Goal: Task Accomplishment & Management: Complete application form

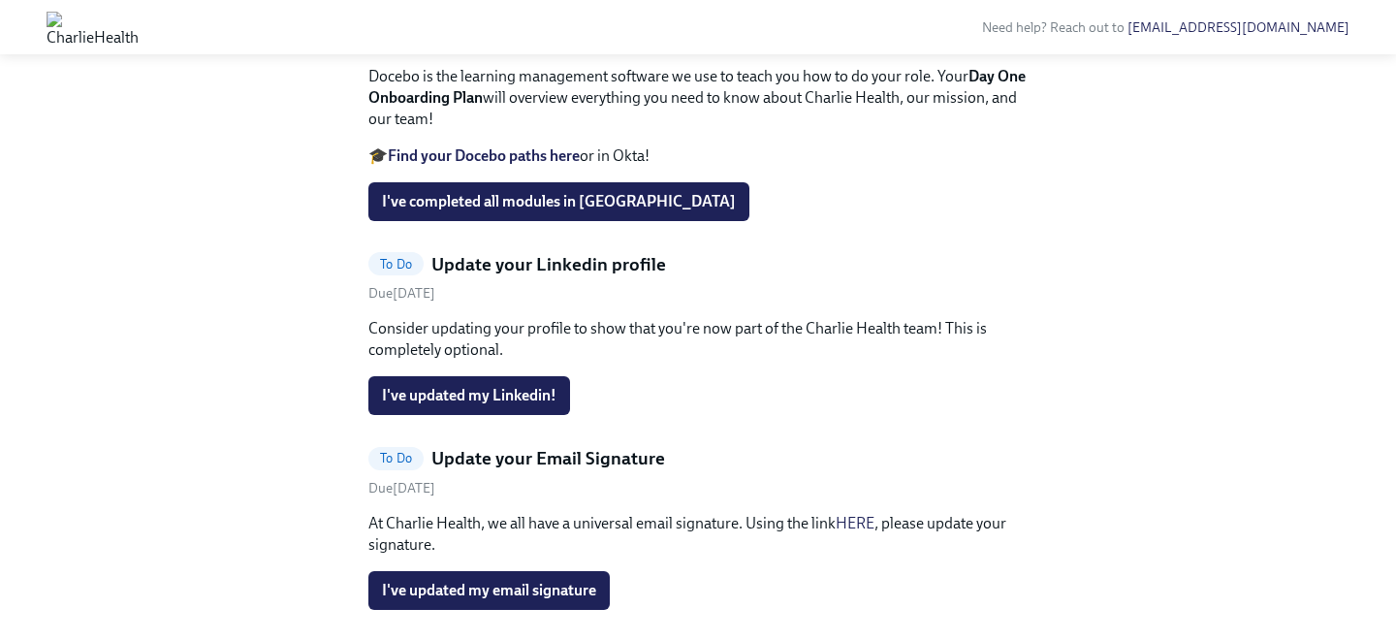
scroll to position [1399, 0]
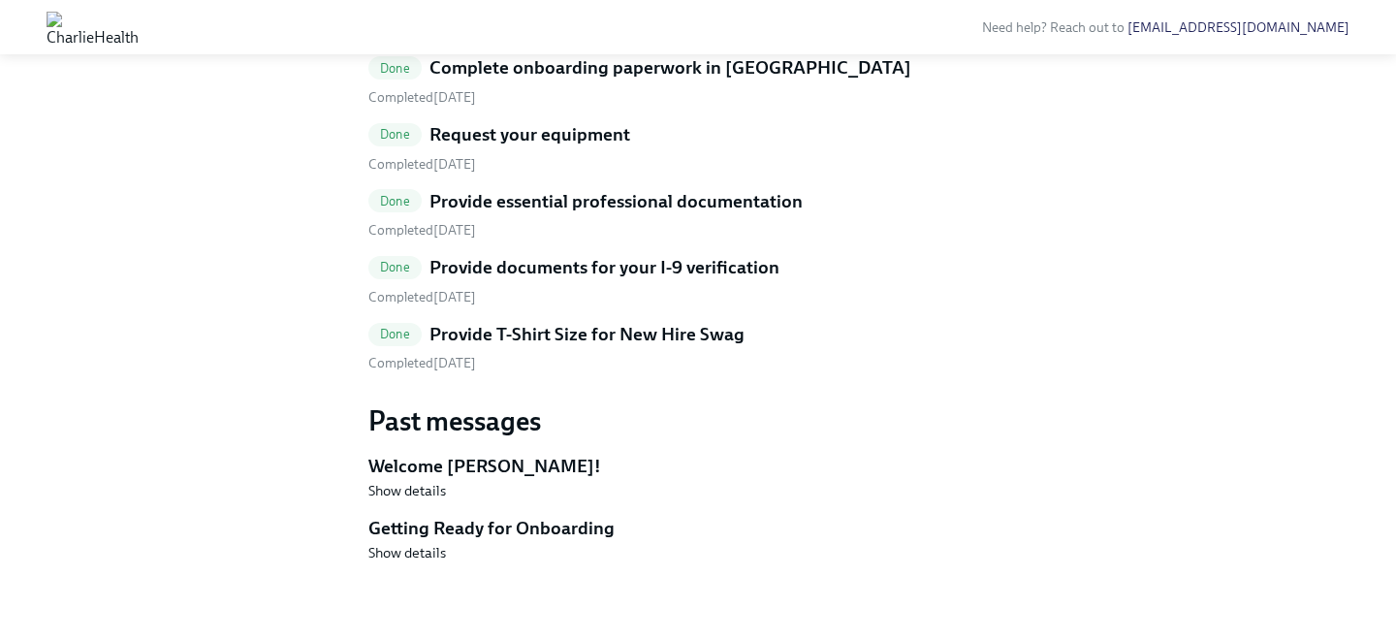
click at [578, 351] on link "Done Provide T-Shirt Size for New Hire Swag Completed [DATE]" at bounding box center [697, 347] width 659 height 51
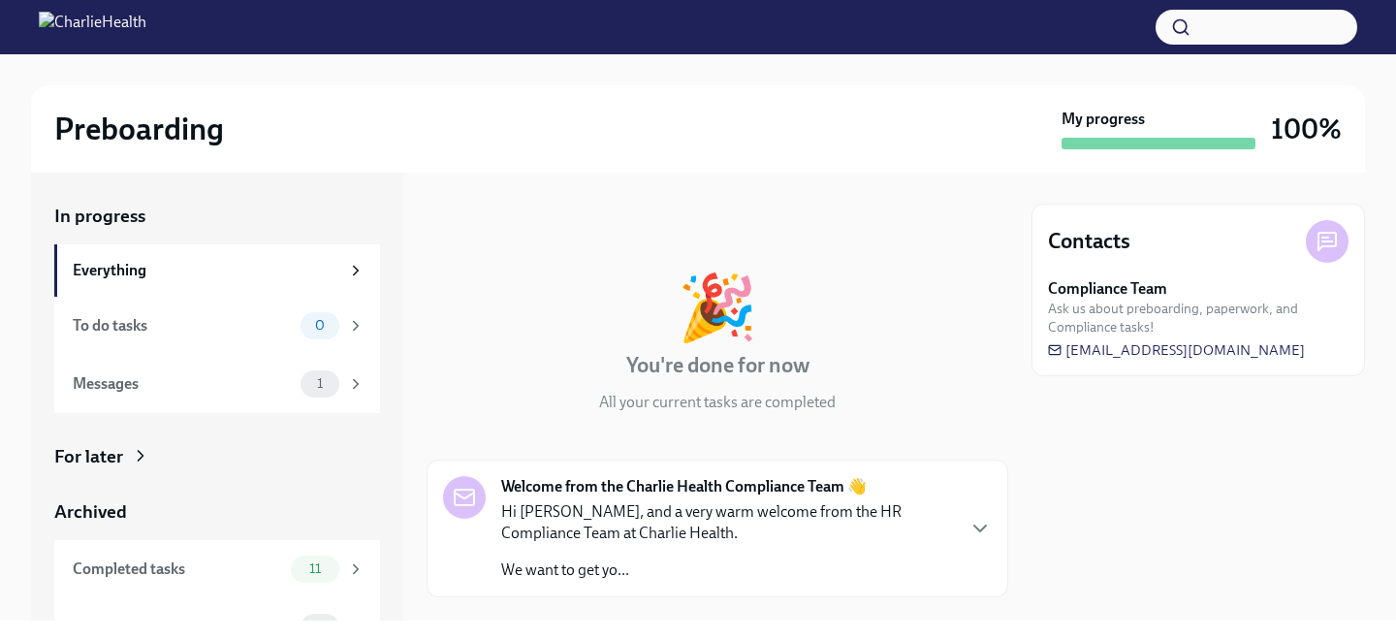
scroll to position [38, 0]
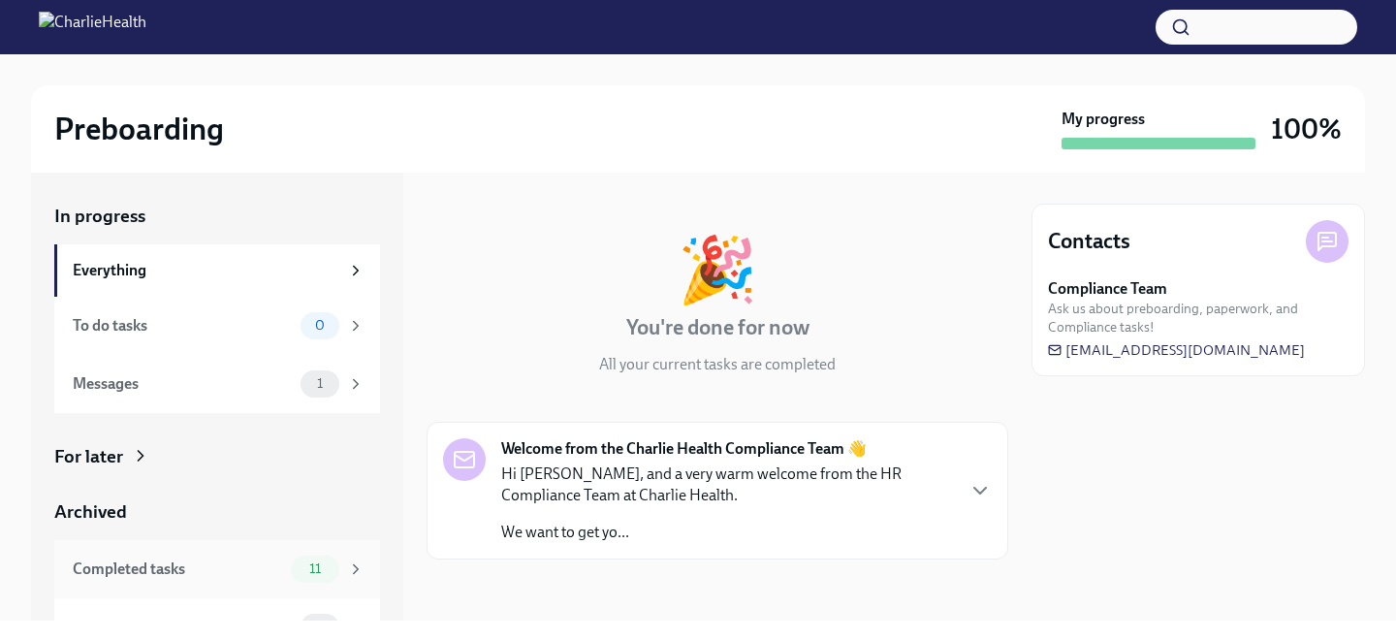
click at [312, 575] on span "11" at bounding box center [315, 568] width 35 height 15
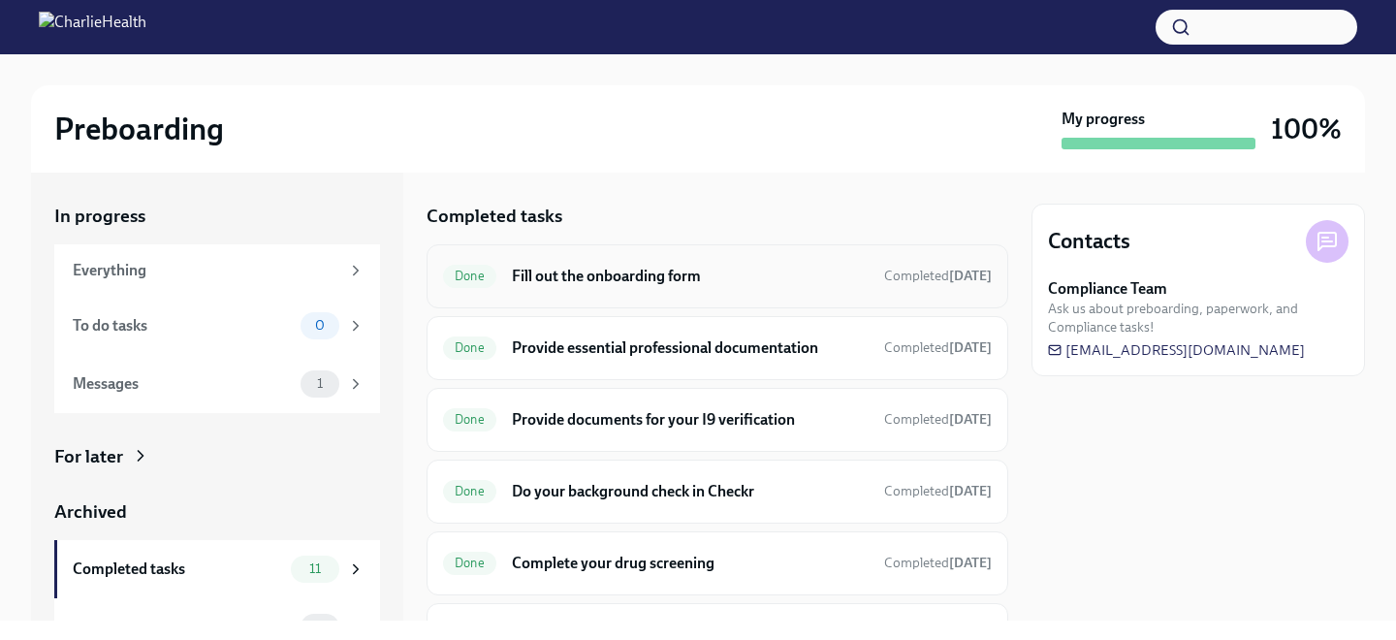
click at [602, 267] on h6 "Fill out the onboarding form" at bounding box center [690, 276] width 357 height 21
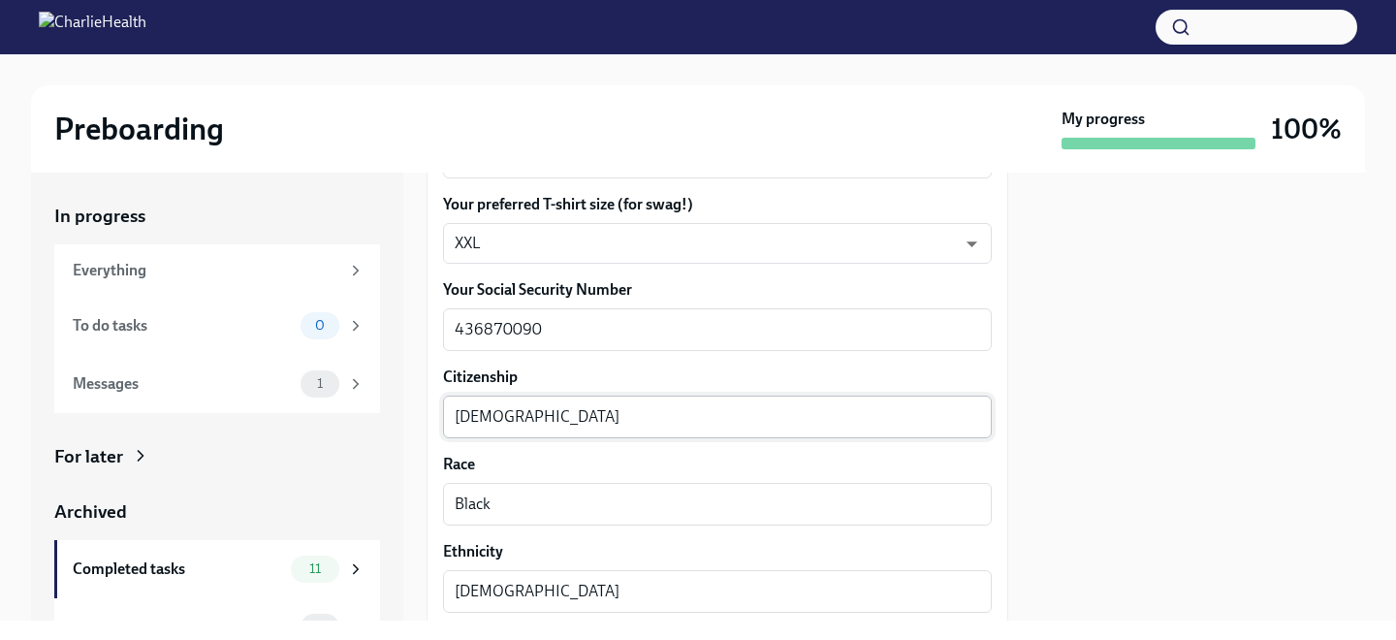
scroll to position [1021, 0]
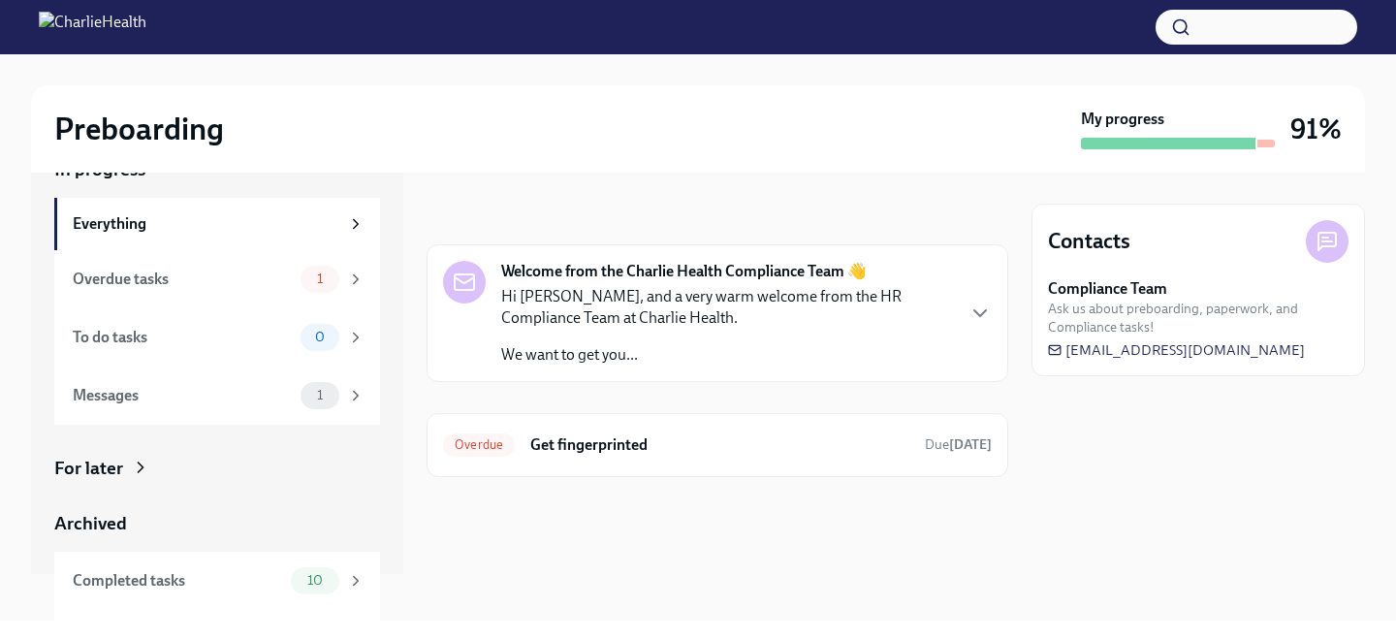
scroll to position [63, 0]
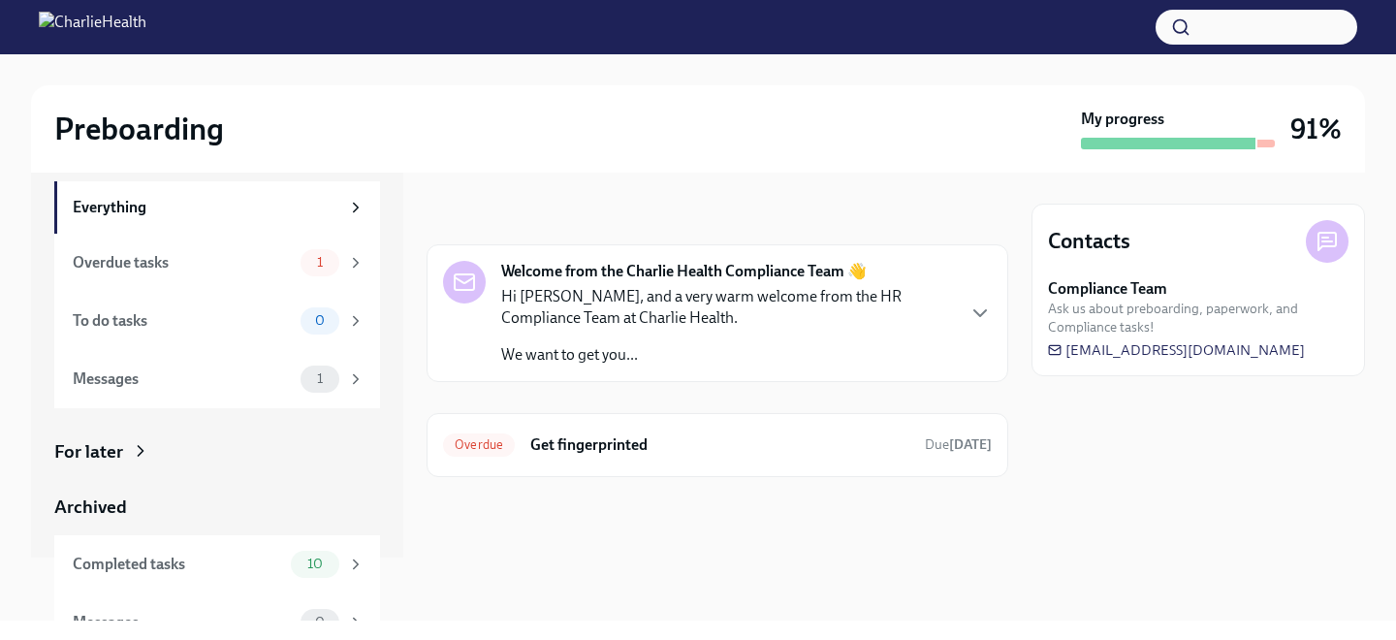
click at [292, 555] on div "10" at bounding box center [328, 564] width 74 height 27
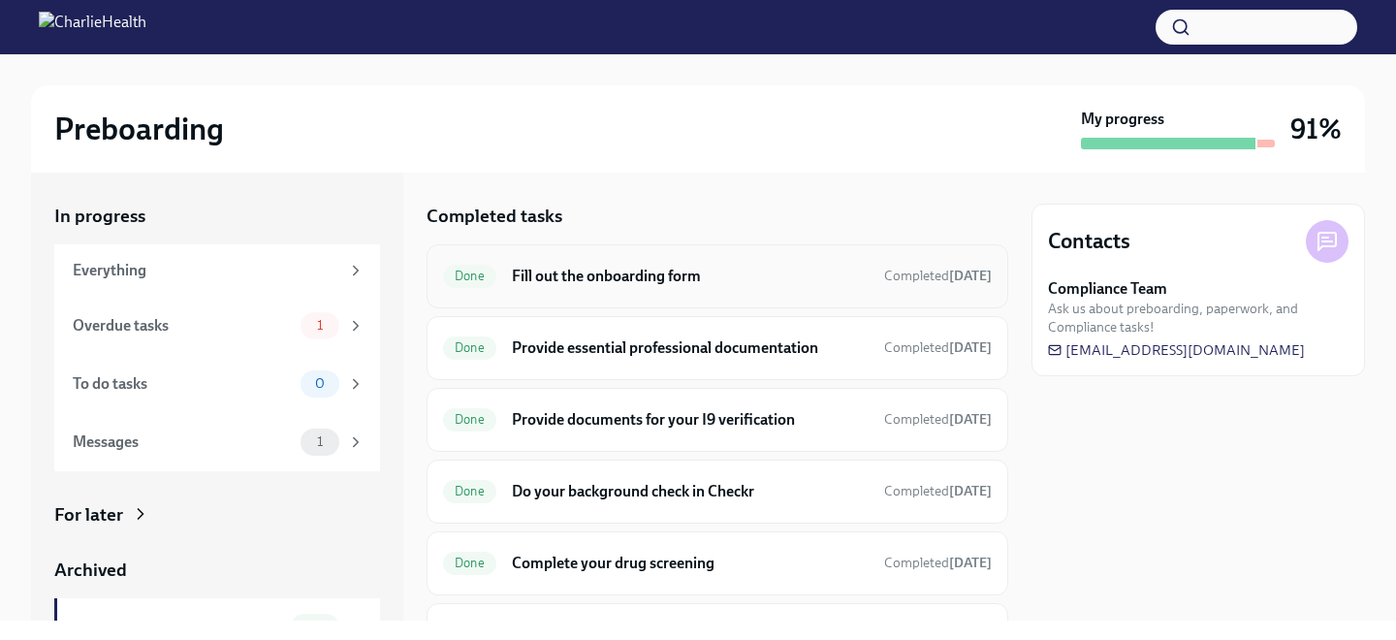
click at [575, 256] on div "Done Fill out the onboarding form Completed 14 days ago" at bounding box center [717, 276] width 582 height 64
click at [578, 270] on h6 "Fill out the onboarding form" at bounding box center [690, 276] width 357 height 21
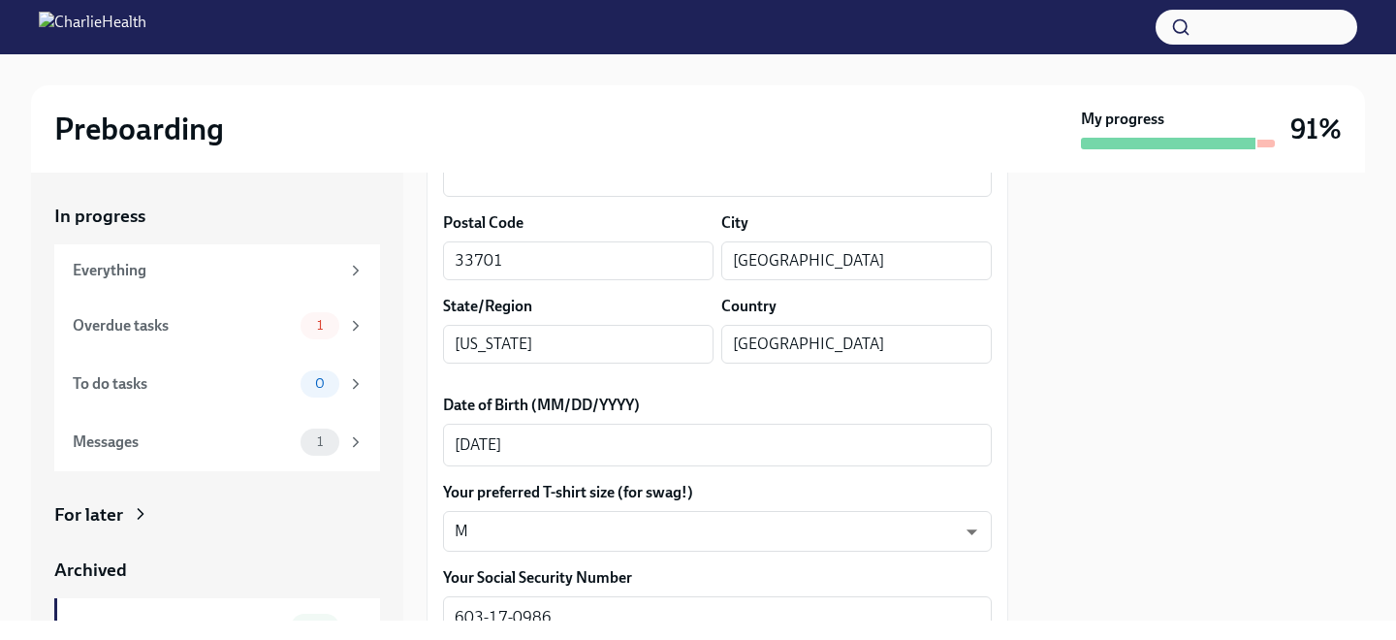
scroll to position [766, 0]
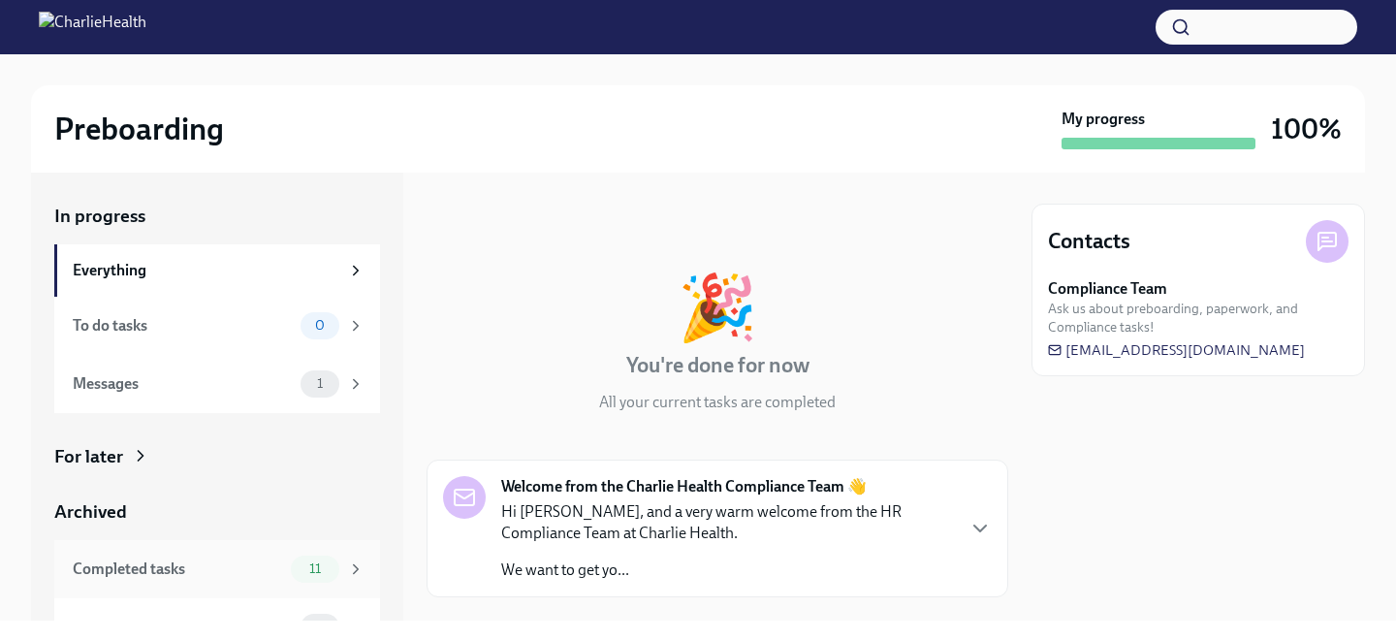
click at [260, 548] on div "Completed tasks 11" at bounding box center [217, 569] width 326 height 58
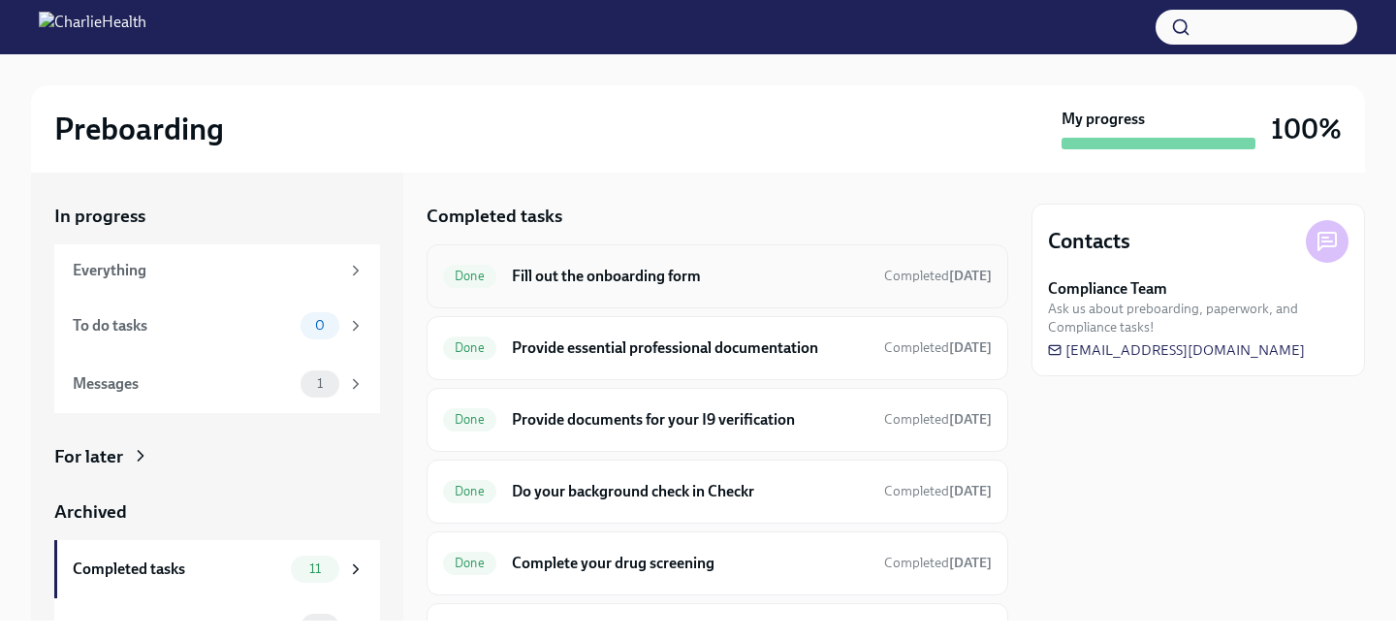
click at [588, 298] on div "Done Fill out the onboarding form Completed Aug 1st" at bounding box center [717, 276] width 582 height 64
click at [581, 279] on h6 "Fill out the onboarding form" at bounding box center [690, 276] width 357 height 21
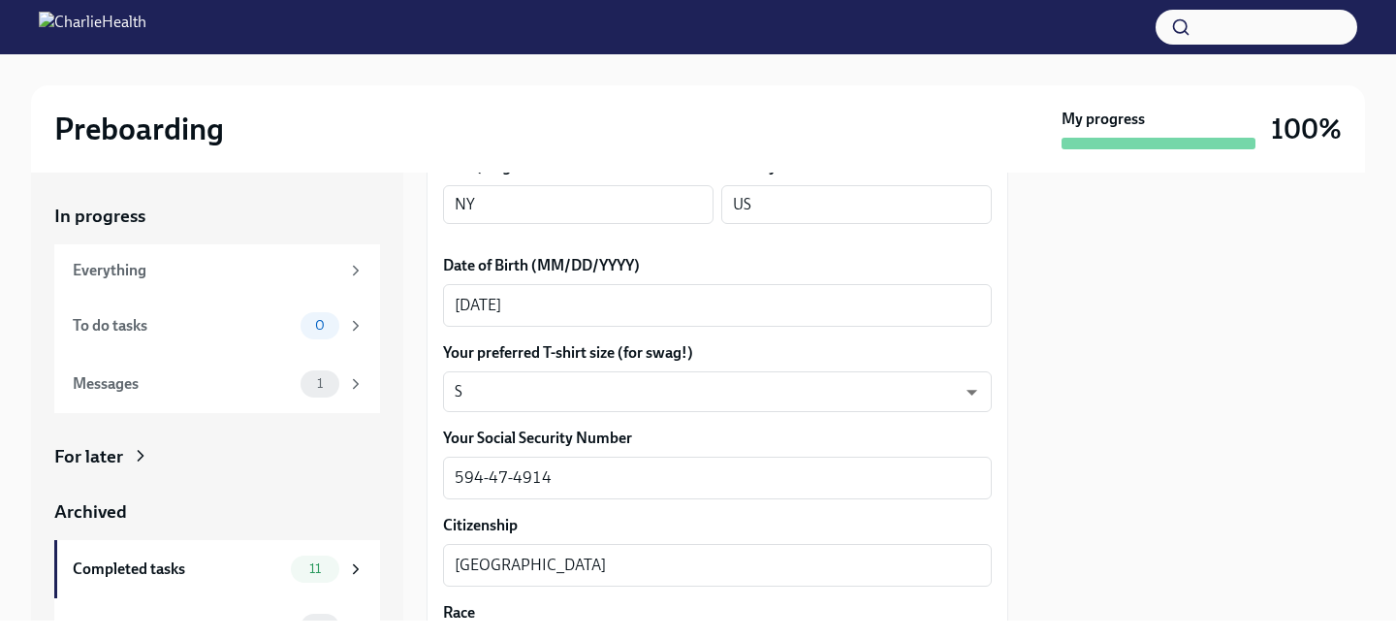
scroll to position [939, 0]
